Goal: Check status: Check status

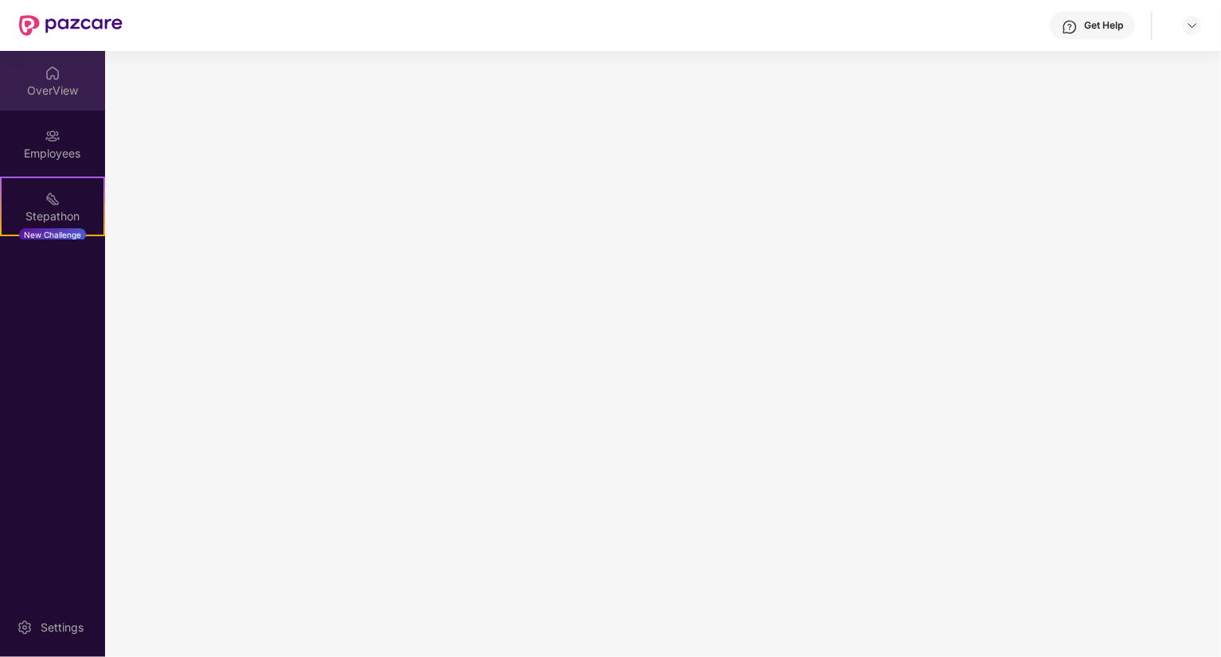
click at [61, 91] on div "OverView" at bounding box center [52, 91] width 105 height 16
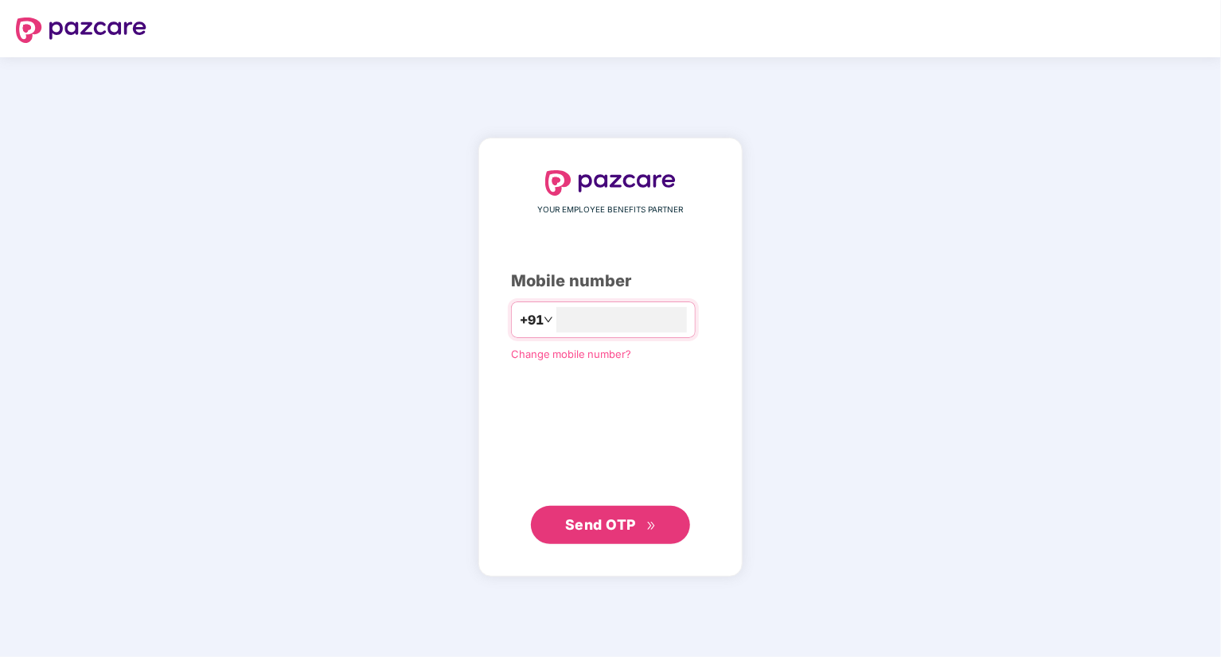
type input "**********"
click at [601, 520] on span "Send OTP" at bounding box center [600, 524] width 71 height 17
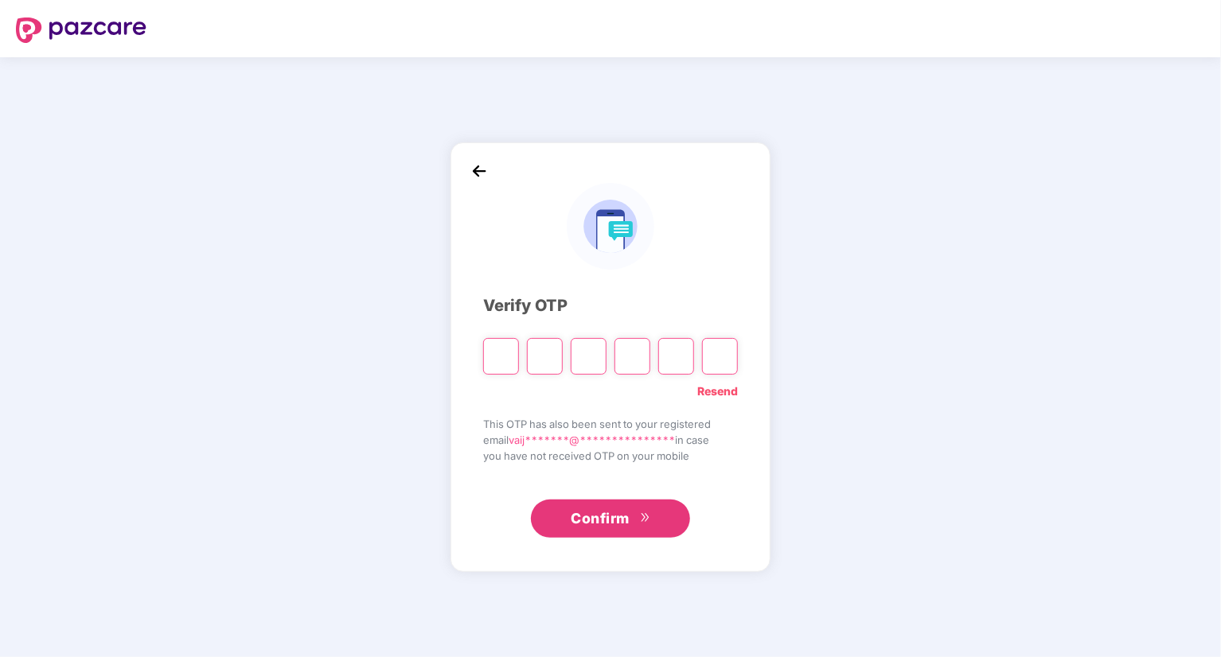
type input "*"
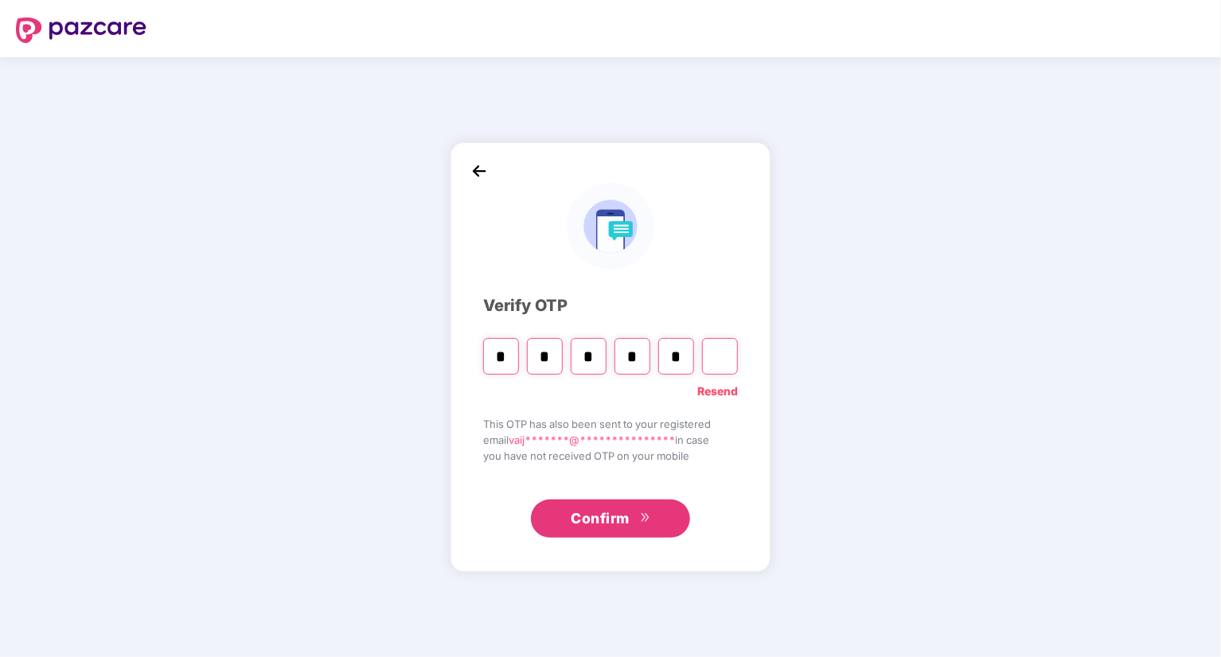
type input "*"
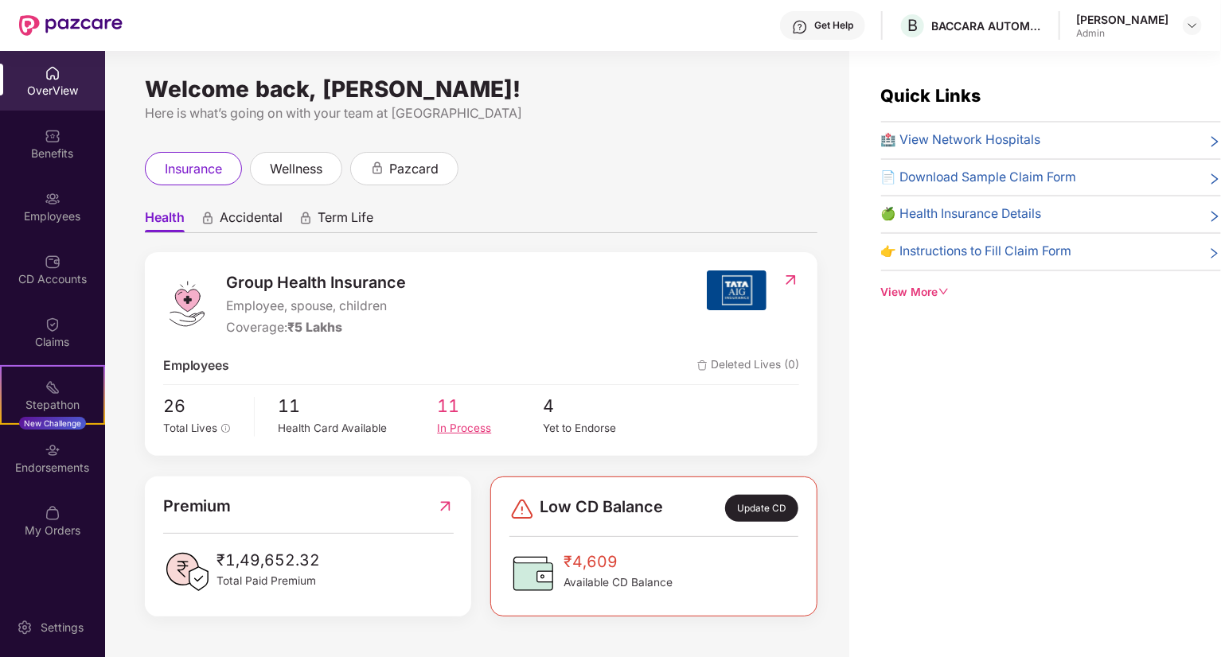
click at [457, 426] on div "In Process" at bounding box center [490, 428] width 106 height 17
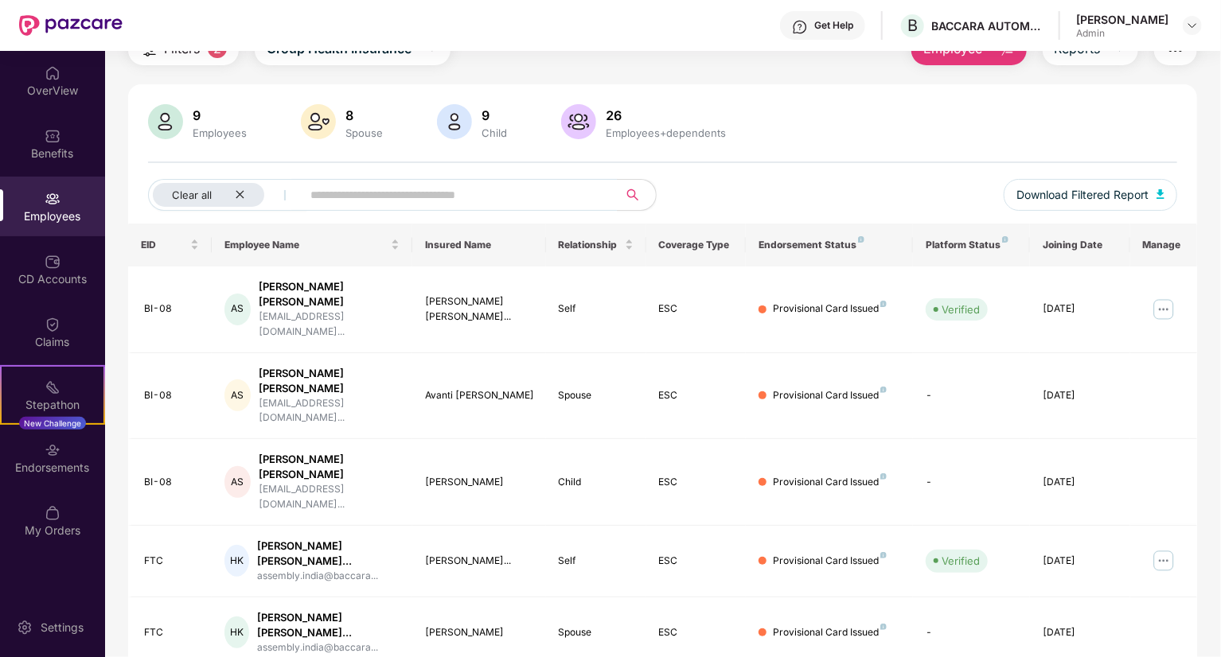
scroll to position [57, 0]
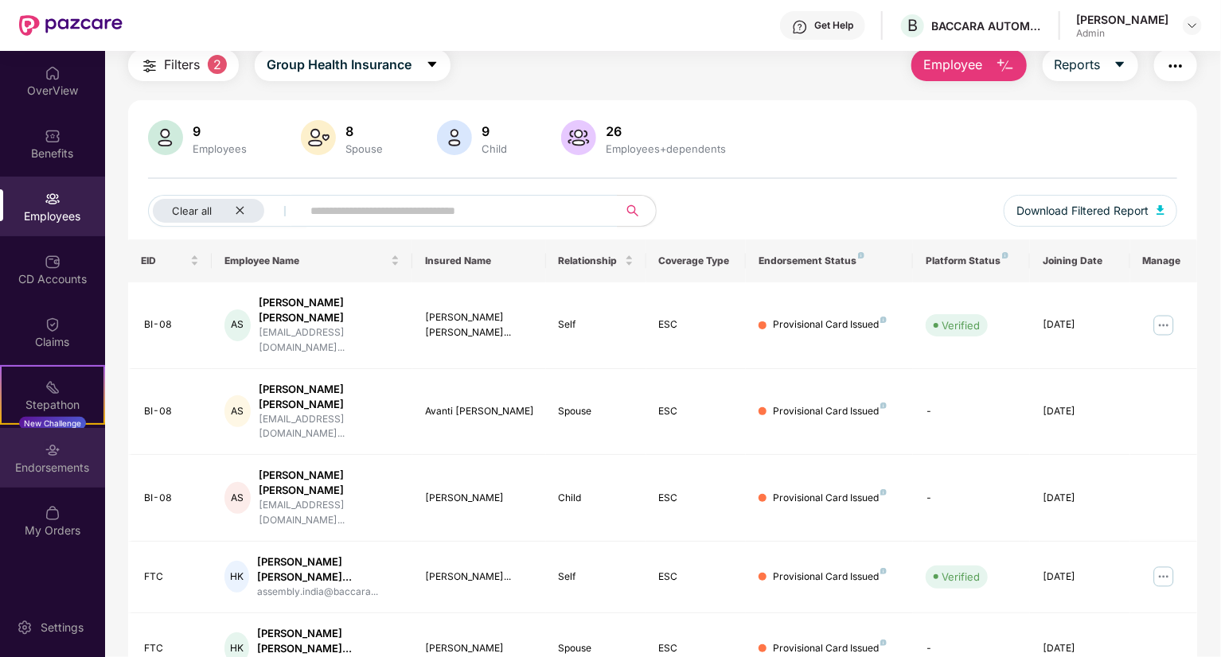
click at [53, 460] on div "Endorsements" at bounding box center [52, 468] width 105 height 16
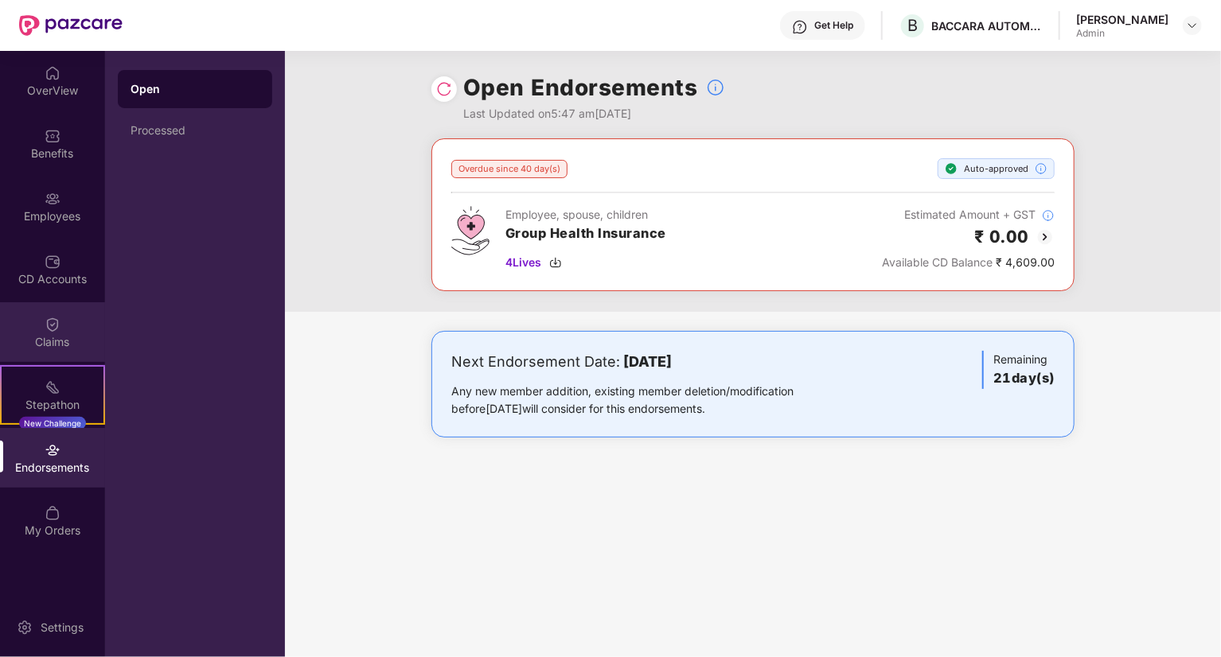
click at [63, 319] on div "Claims" at bounding box center [52, 332] width 105 height 60
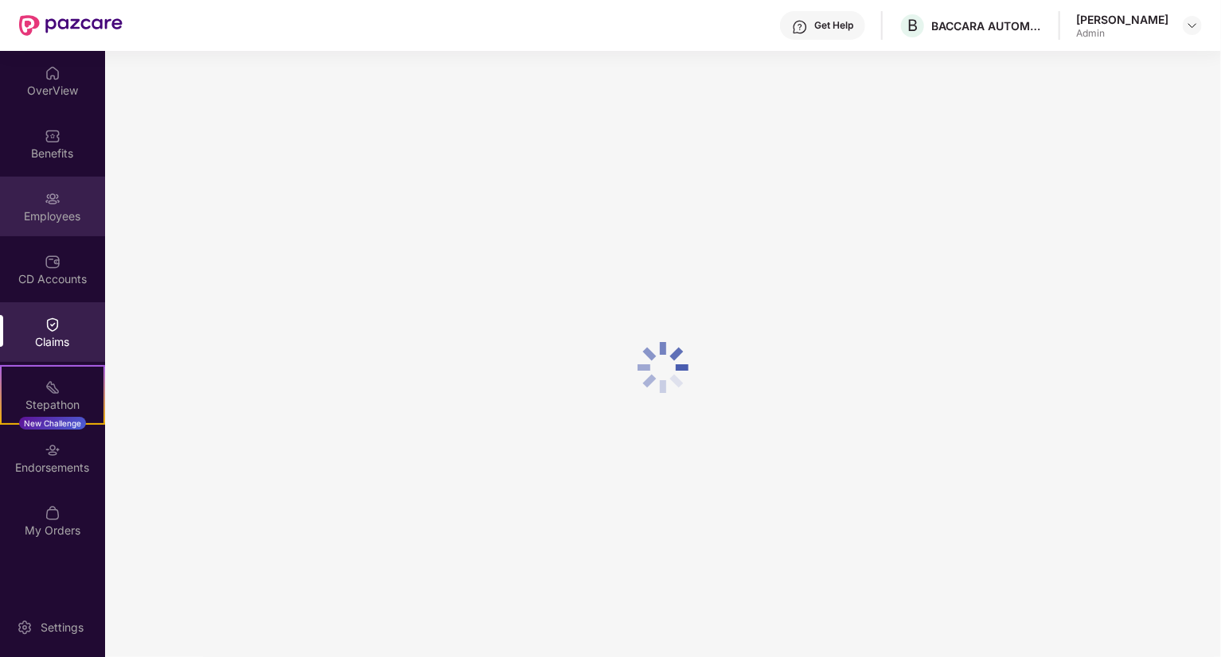
click at [59, 207] on div "Employees" at bounding box center [52, 207] width 105 height 60
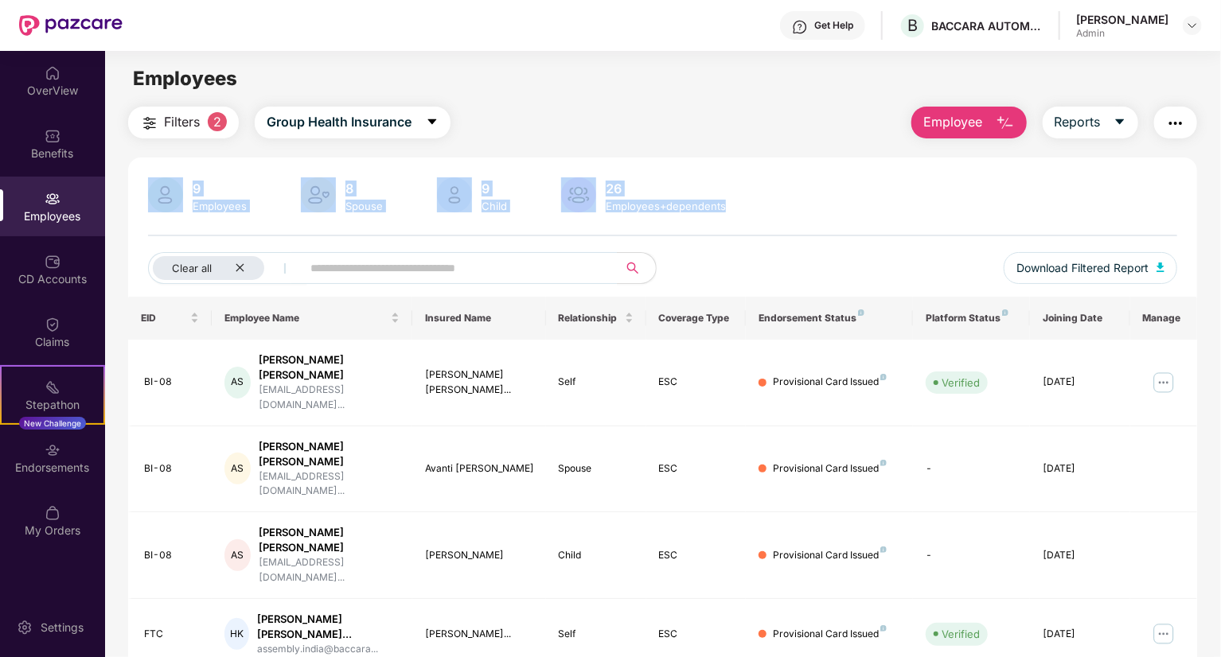
drag, startPoint x: 1217, startPoint y: 138, endPoint x: 1222, endPoint y: 201, distance: 63.1
click at [1220, 201] on html "Get Help B BACCARA AUTOMATION AND CONTROL INDIA PRIVATE LIMITED [PERSON_NAME] A…" at bounding box center [610, 328] width 1221 height 657
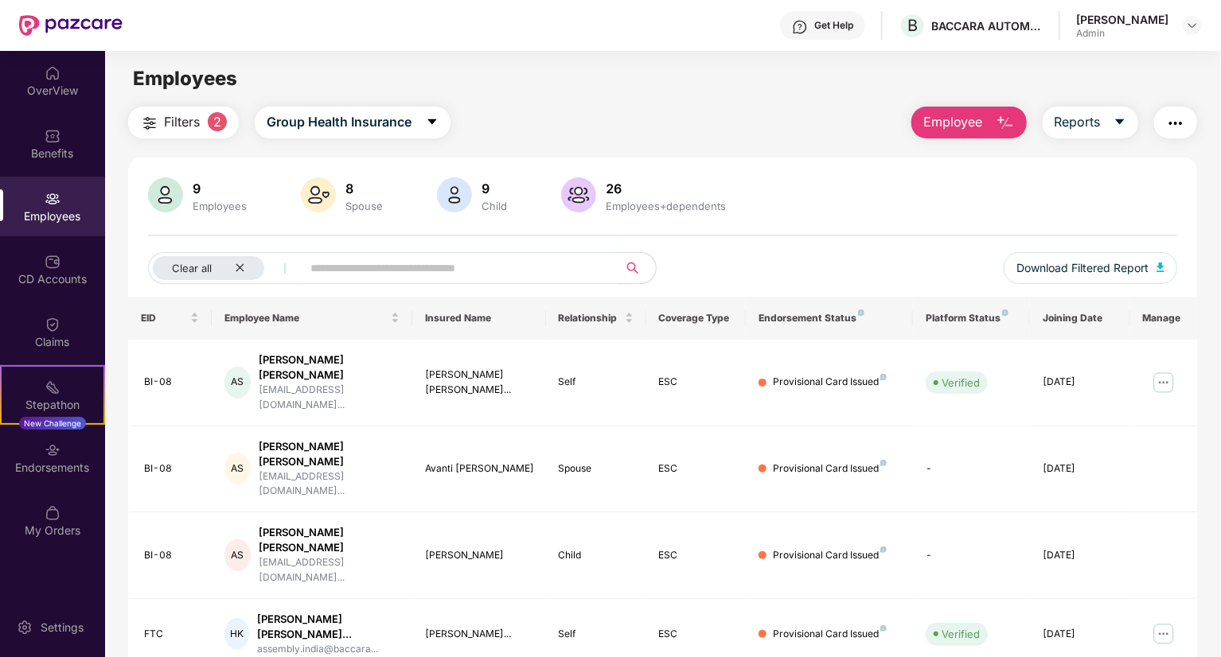
click at [1214, 138] on div "Filters 2 Group Health Insurance Employee Reports 9 Employees 8 Spouse 9 Child …" at bounding box center [662, 632] width 1115 height 1050
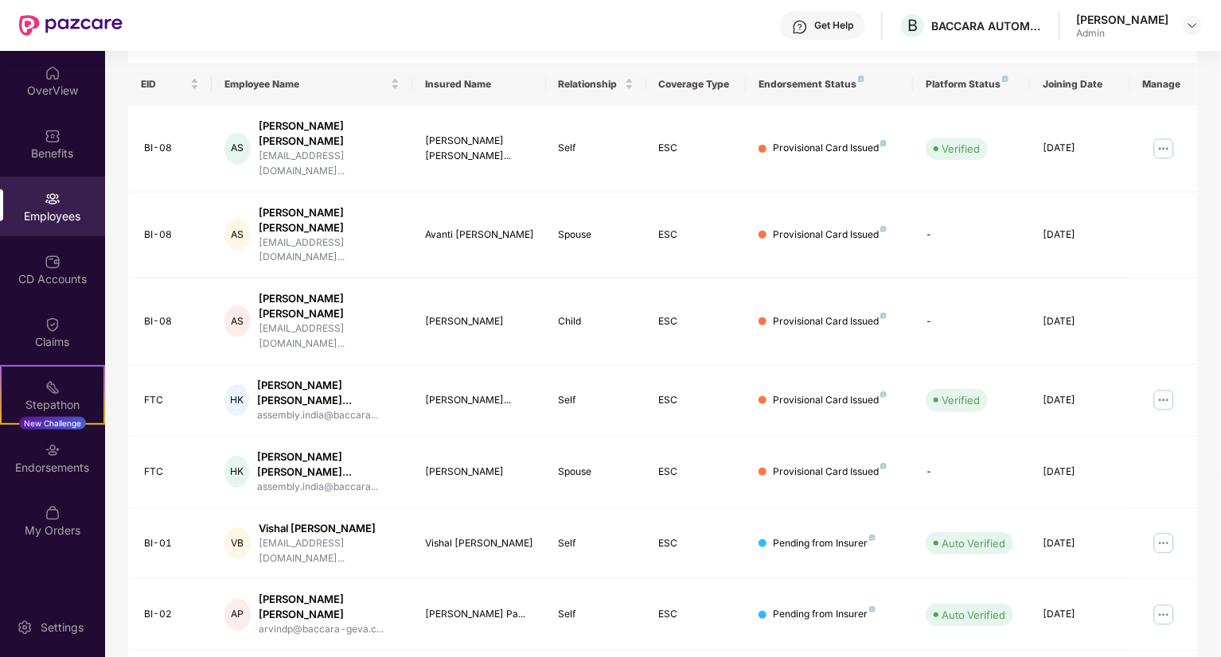
scroll to position [226, 0]
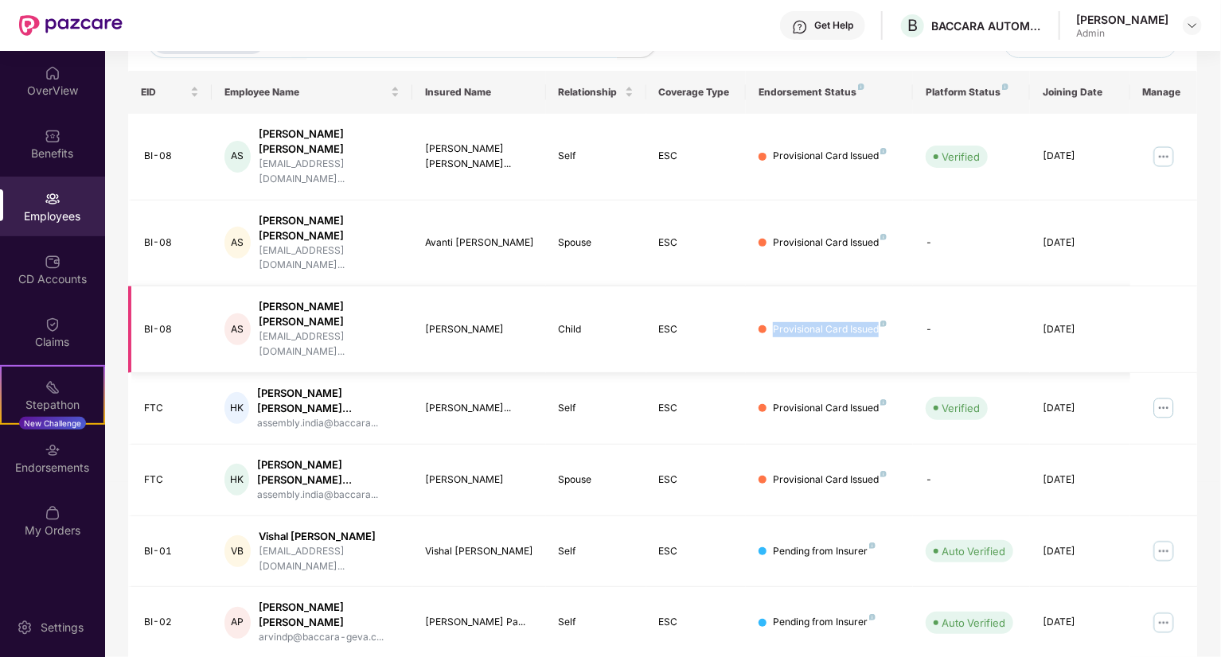
drag, startPoint x: 881, startPoint y: 260, endPoint x: 764, endPoint y: 259, distance: 117.0
click at [764, 322] on div "Provisional Card Issued" at bounding box center [829, 329] width 142 height 15
copy div "Provisional Card Issued"
drag, startPoint x: 772, startPoint y: 455, endPoint x: 871, endPoint y: 456, distance: 98.7
click at [871, 544] on div "Pending from Insurer" at bounding box center [829, 551] width 142 height 15
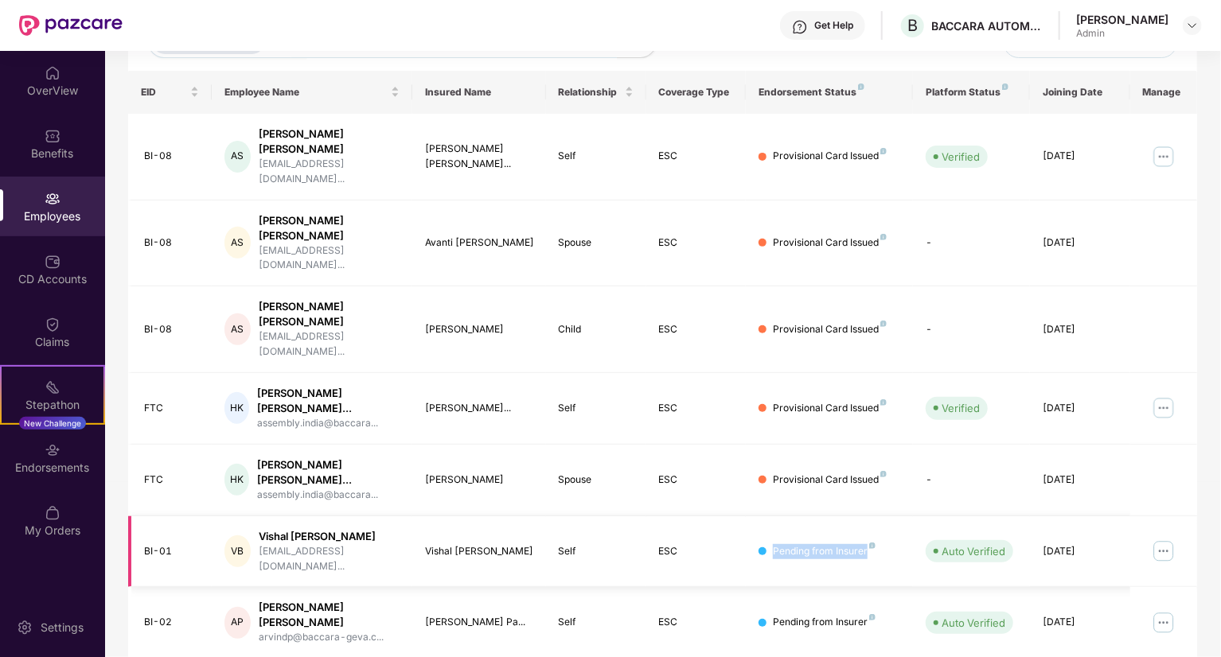
copy div "Pending from Insurer"
click at [60, 263] on img at bounding box center [53, 262] width 16 height 16
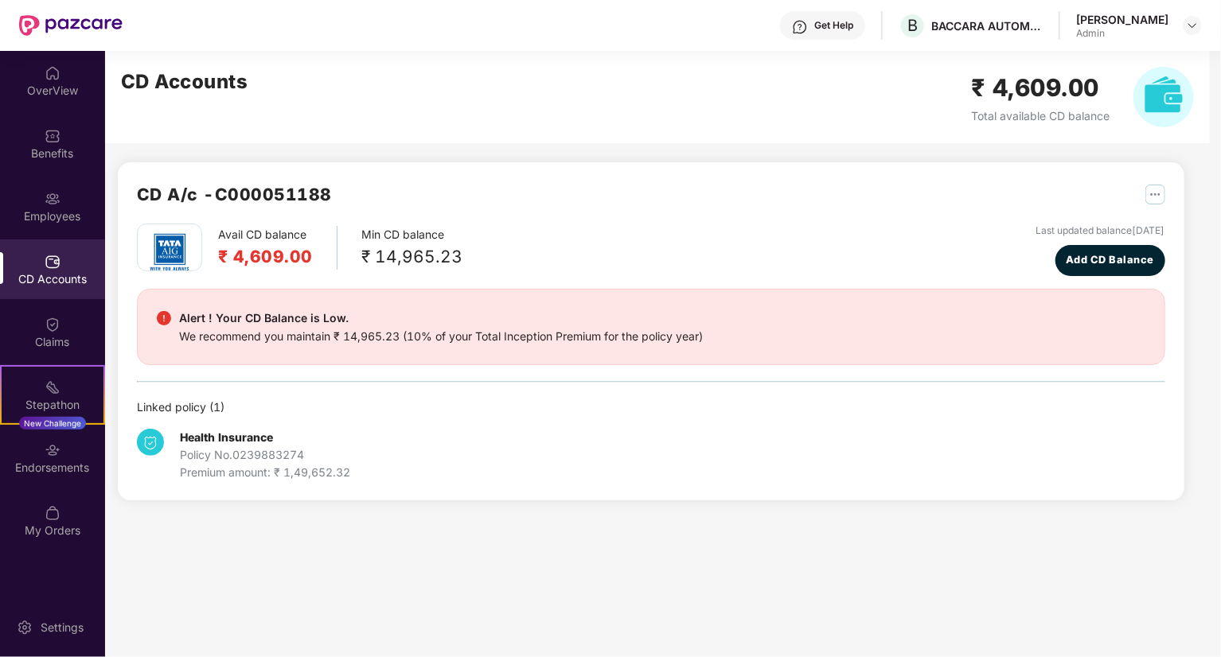
scroll to position [0, 0]
click at [54, 513] on img at bounding box center [53, 513] width 16 height 16
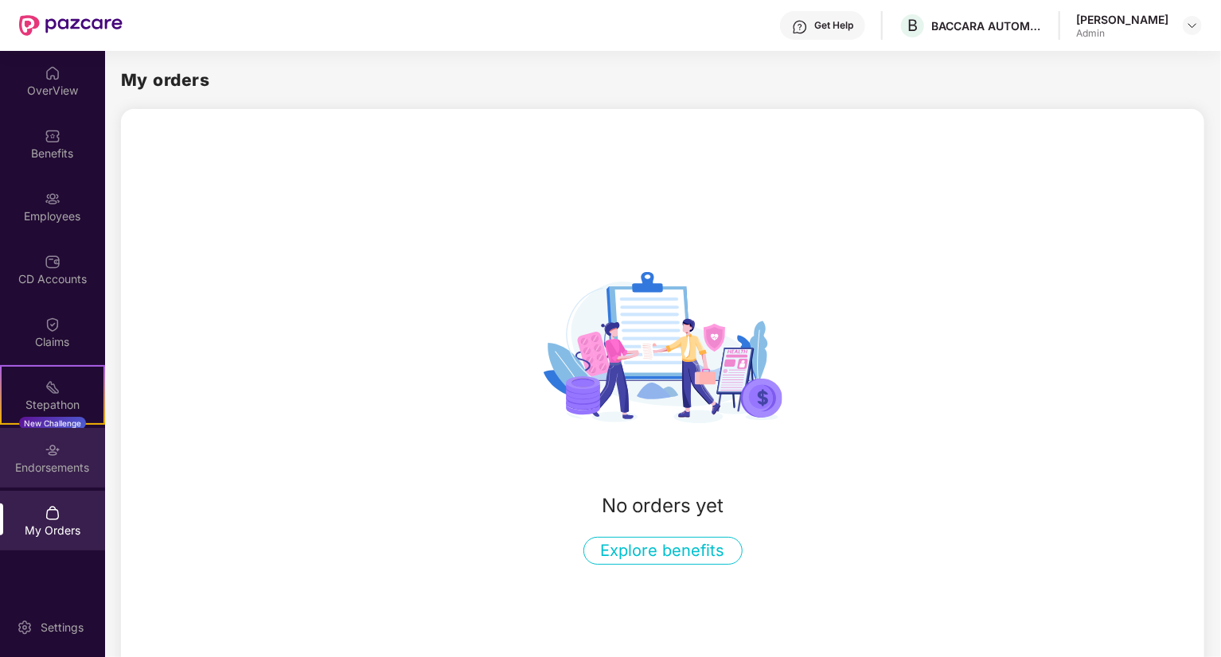
click at [45, 450] on img at bounding box center [53, 450] width 16 height 16
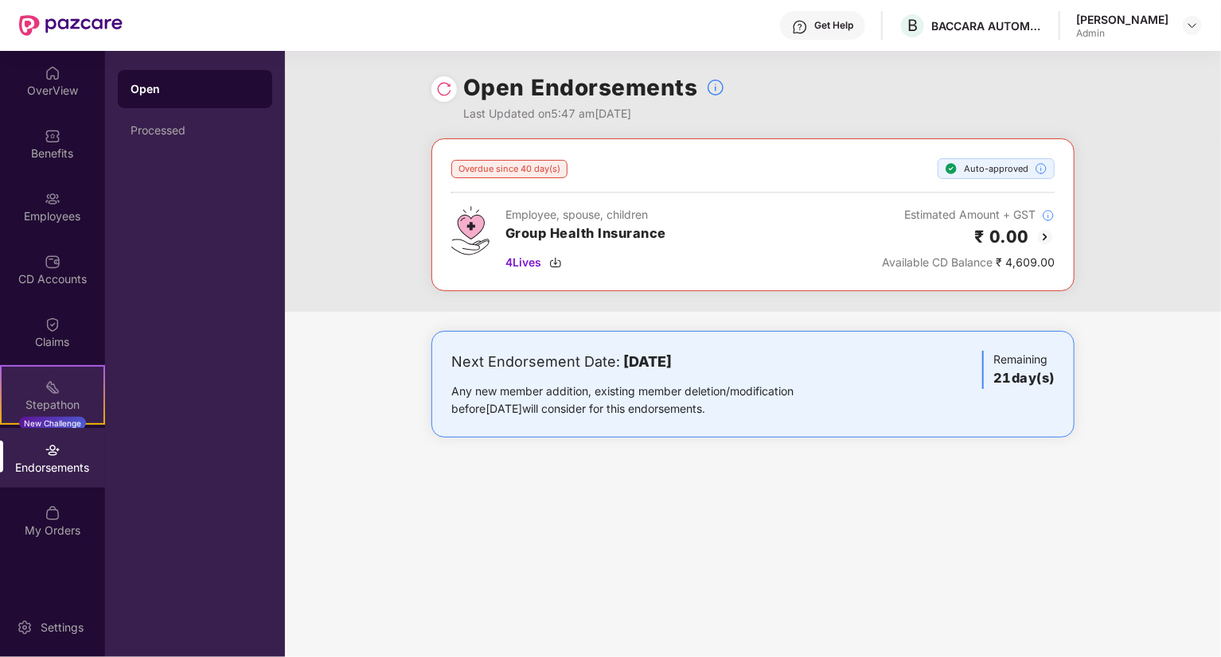
click at [53, 391] on img at bounding box center [53, 388] width 16 height 16
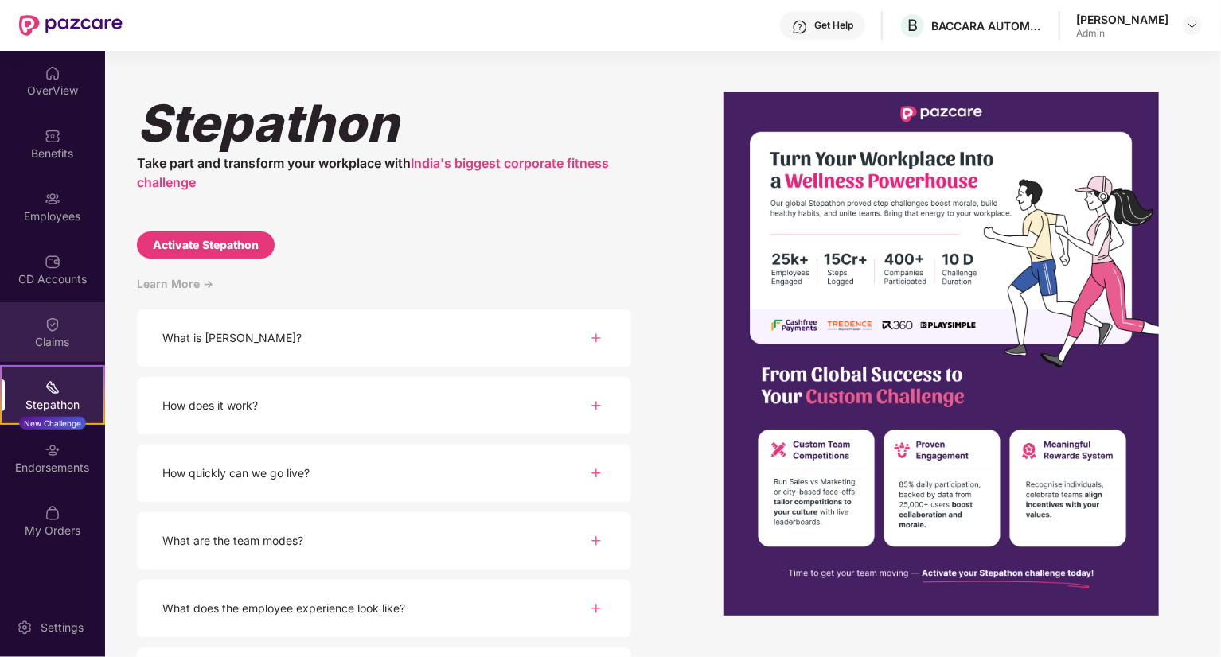
click at [52, 325] on img at bounding box center [53, 325] width 16 height 16
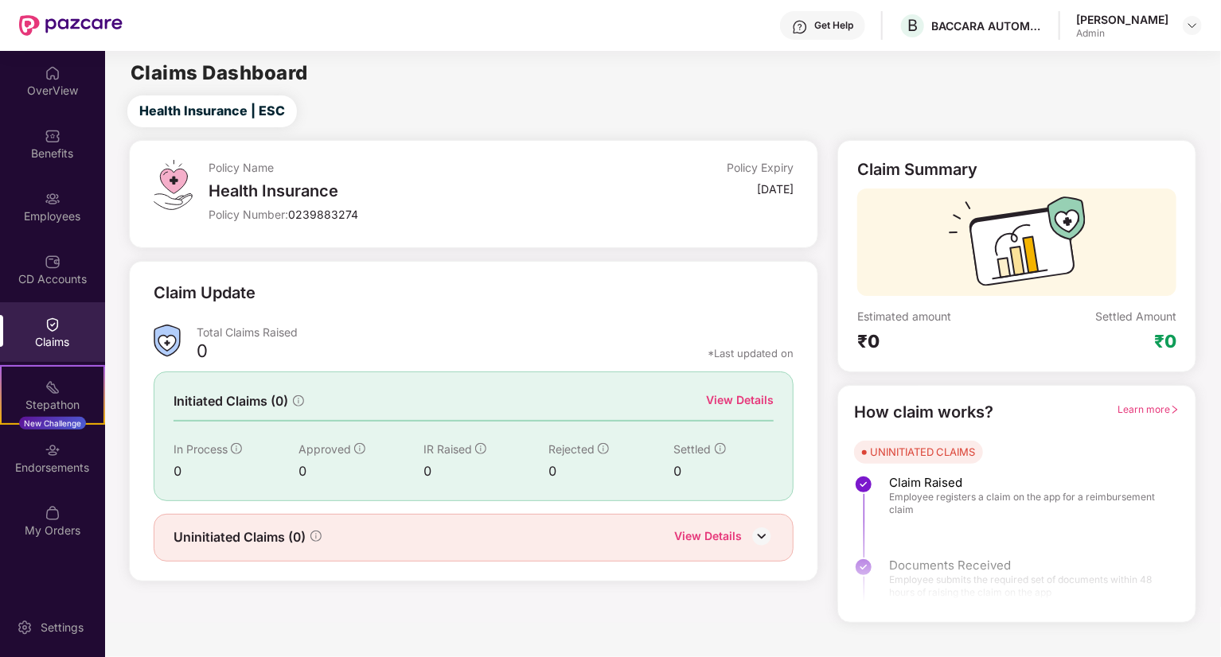
click at [60, 112] on div "OverView Benefits Employees CD Accounts Claims Stepathon New Challenge Endorsem…" at bounding box center [52, 302] width 105 height 503
click at [53, 94] on div "OverView" at bounding box center [52, 91] width 105 height 16
